Goal: Obtain resource: Download file/media

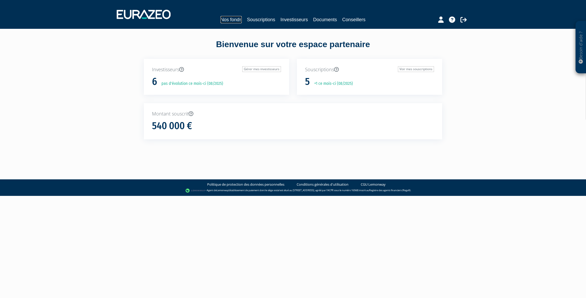
click at [237, 20] on link "Nos fonds" at bounding box center [231, 19] width 21 height 7
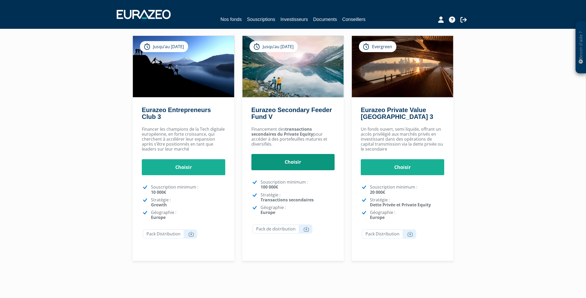
scroll to position [60, 0]
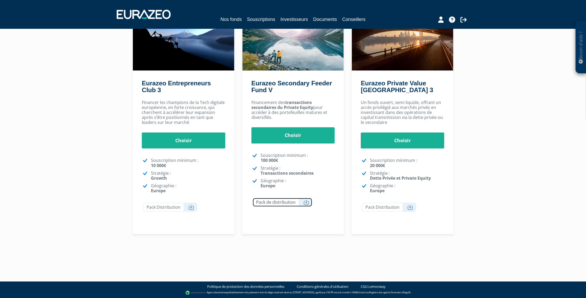
click at [304, 201] on icon at bounding box center [307, 202] width 6 height 5
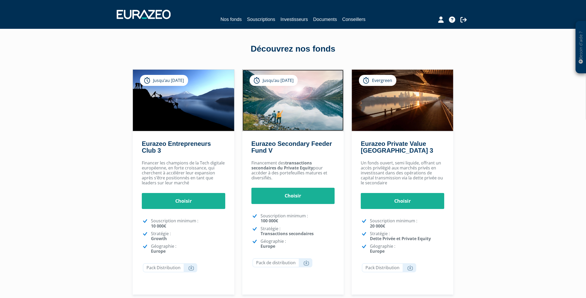
click at [283, 96] on img at bounding box center [293, 100] width 101 height 61
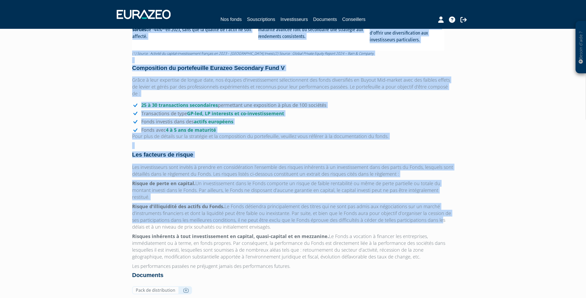
scroll to position [395, 0]
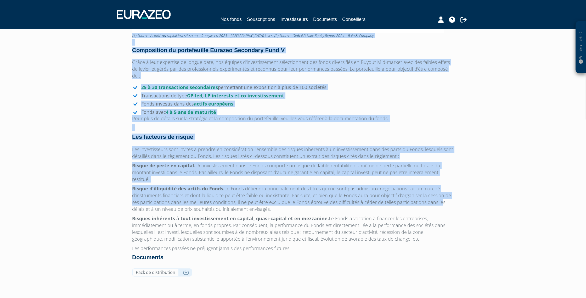
drag, startPoint x: 132, startPoint y: 41, endPoint x: 374, endPoint y: 235, distance: 309.9
click at [374, 235] on div "Eurazeo Secondary Feeder Fund V Eurazeo Secondary Feeder Fund V avec une souscr…" at bounding box center [293, 65] width 322 height 427
copy div "Eurazeo Secondary Feeder Fund V Eurazeo Secondary Feeder Fund V avec une souscr…"
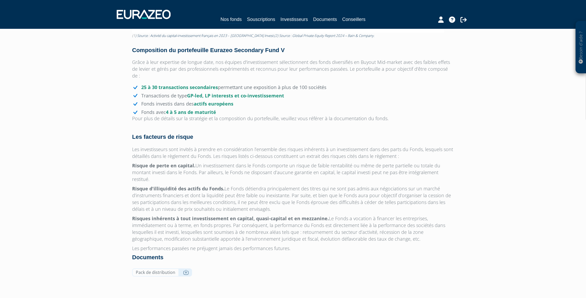
click at [341, 239] on div "Eurazeo Secondary Feeder Fund V Eurazeo Secondary Feeder Fund V avec une souscr…" at bounding box center [293, 65] width 322 height 427
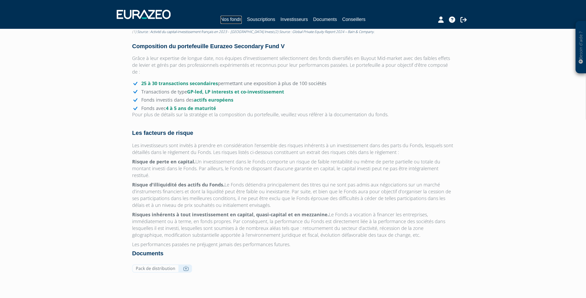
click at [232, 20] on link "Nos fonds" at bounding box center [231, 20] width 21 height 8
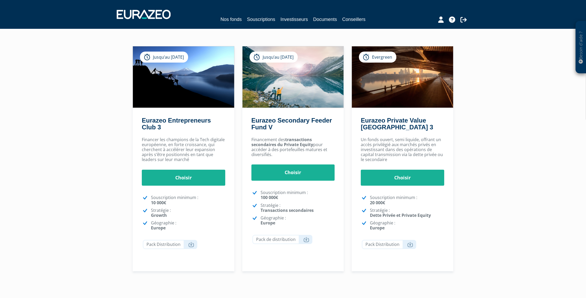
scroll to position [60, 0]
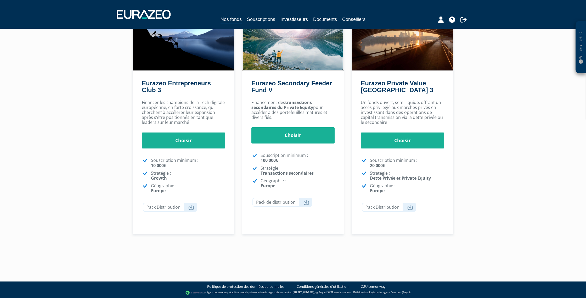
click at [302, 67] on img at bounding box center [293, 39] width 101 height 61
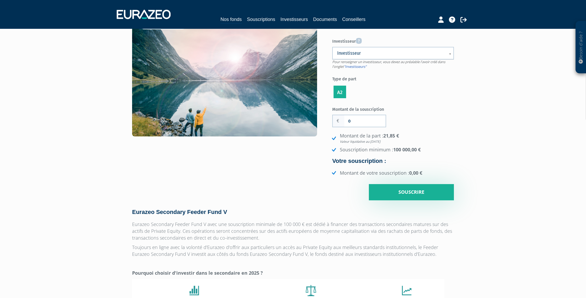
scroll to position [39, 0]
click at [325, 18] on link "Documents" at bounding box center [325, 19] width 24 height 7
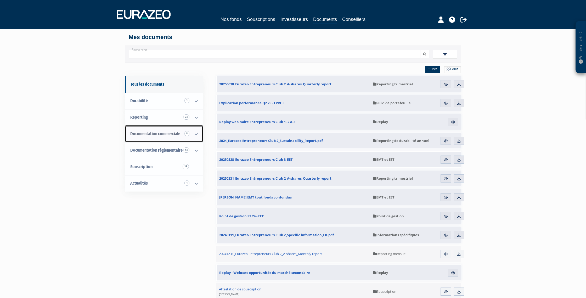
click at [196, 134] on icon at bounding box center [197, 134] width 14 height 16
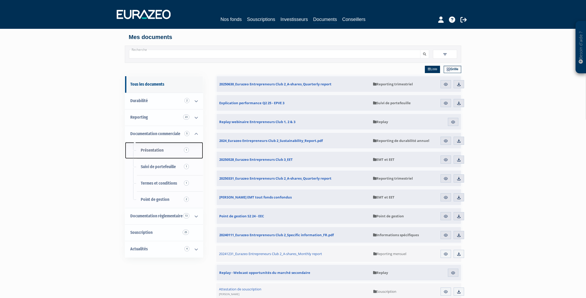
click at [154, 151] on span "Présentation 1" at bounding box center [152, 150] width 23 height 5
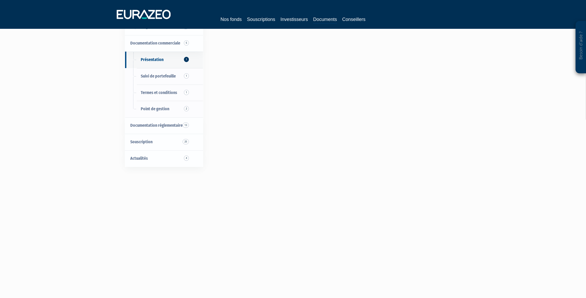
scroll to position [98, 0]
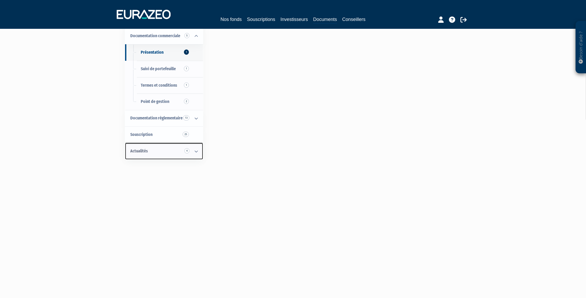
click at [196, 152] on icon at bounding box center [197, 151] width 14 height 16
click at [150, 166] on span "Replay 3" at bounding box center [147, 167] width 12 height 5
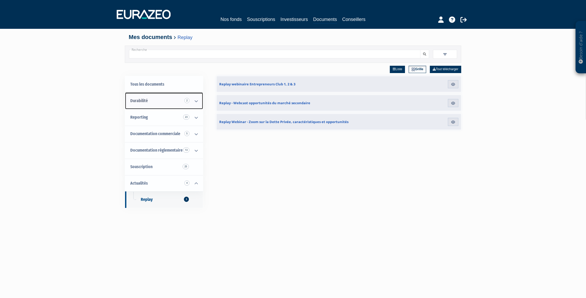
click at [197, 101] on icon at bounding box center [197, 101] width 14 height 16
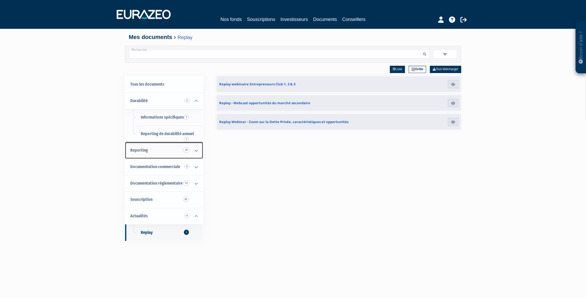
click at [195, 150] on icon at bounding box center [197, 150] width 14 height 16
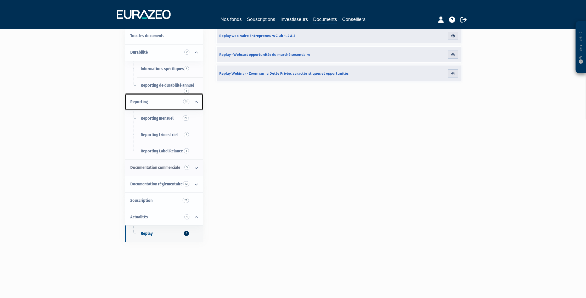
scroll to position [71, 0]
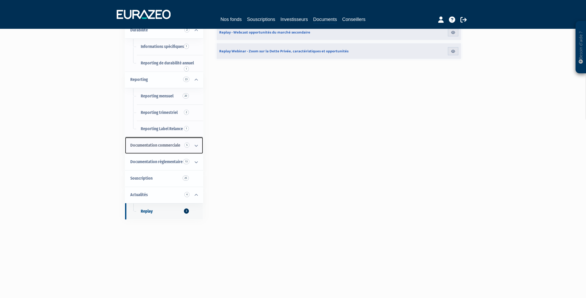
click at [160, 145] on span "Documentation commerciale 5" at bounding box center [155, 145] width 50 height 5
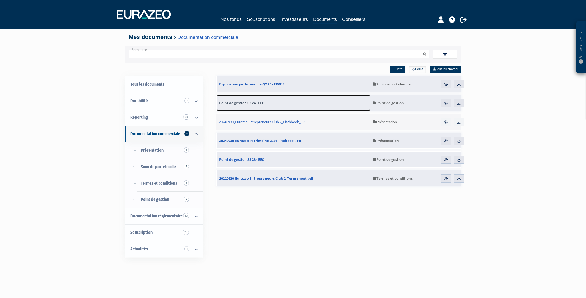
click at [259, 102] on span "Point de gestion S2 24 - EEC" at bounding box center [241, 103] width 45 height 5
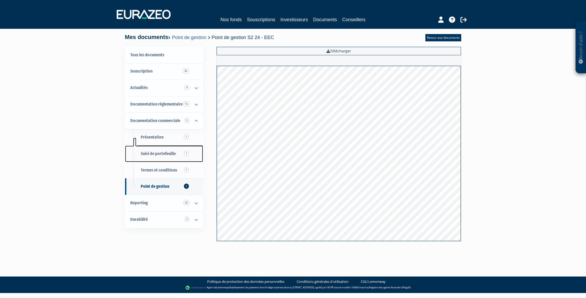
click at [161, 153] on span "Suivi de portefeuille 1" at bounding box center [158, 153] width 35 height 5
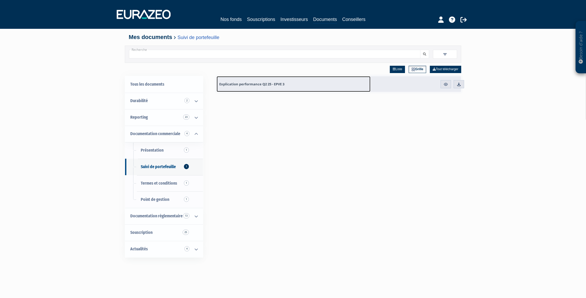
click at [262, 85] on span "Explication performance Q2 25 - EPVE 3" at bounding box center [251, 84] width 65 height 5
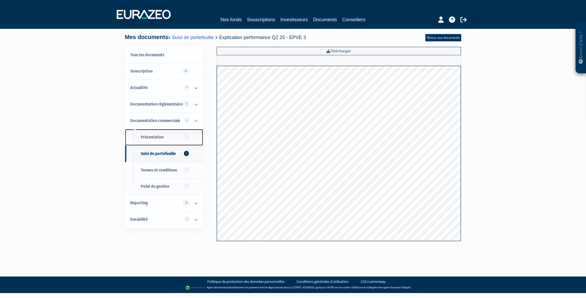
click at [155, 134] on link "Présentation 1" at bounding box center [164, 137] width 78 height 16
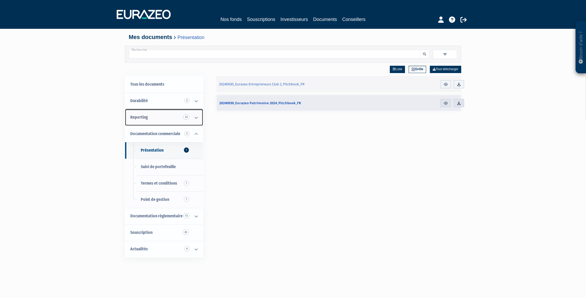
click at [197, 116] on icon at bounding box center [197, 117] width 14 height 16
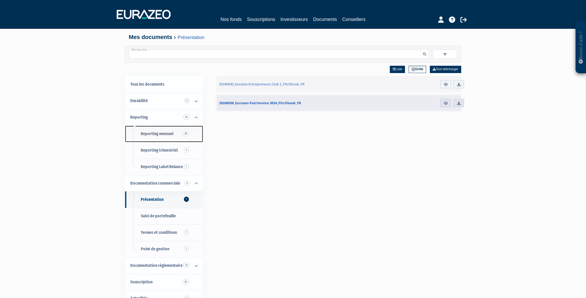
click at [166, 135] on span "Reporting mensuel 20" at bounding box center [157, 133] width 33 height 5
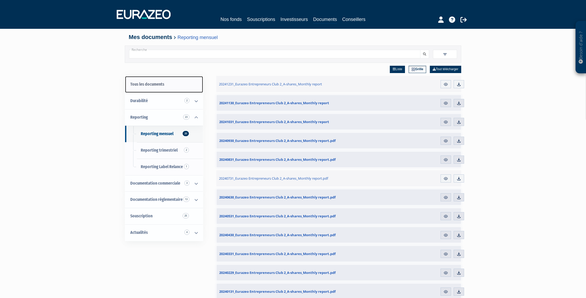
click at [155, 84] on link "Tous les documents" at bounding box center [164, 84] width 78 height 16
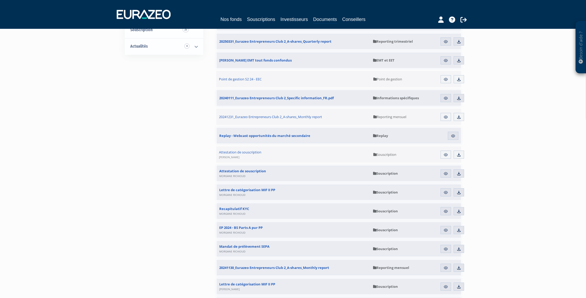
scroll to position [137, 0]
click at [454, 133] on img at bounding box center [453, 135] width 5 height 5
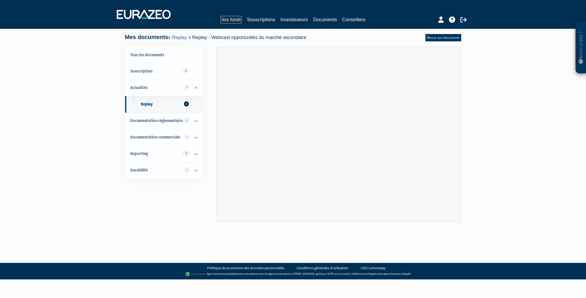
click at [234, 20] on link "Nos fonds" at bounding box center [231, 19] width 21 height 7
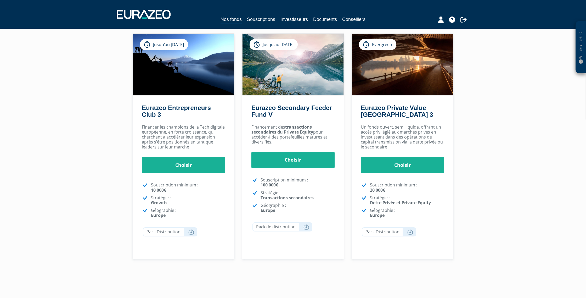
scroll to position [60, 0]
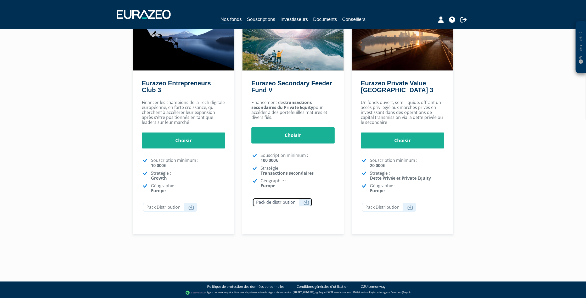
click at [282, 201] on link "Pack de distribution" at bounding box center [283, 202] width 60 height 9
